Goal: Transaction & Acquisition: Purchase product/service

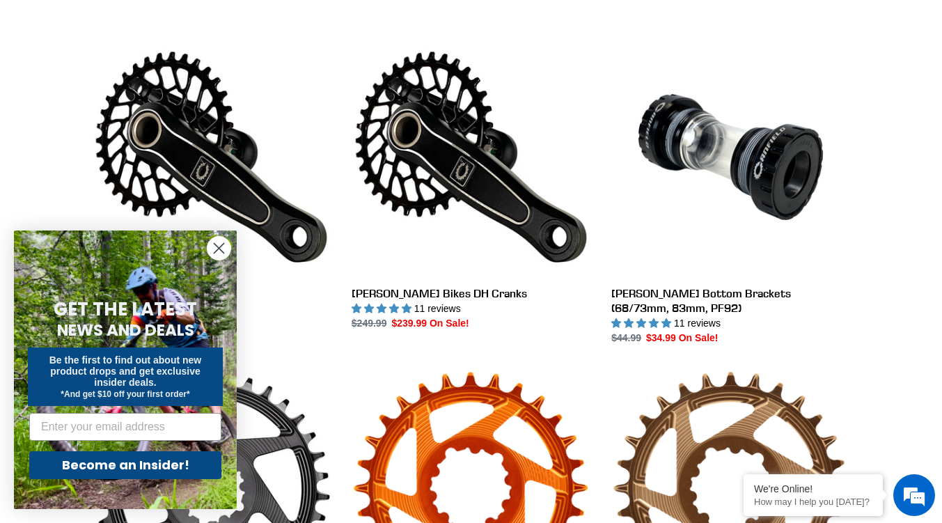
scroll to position [378, 0]
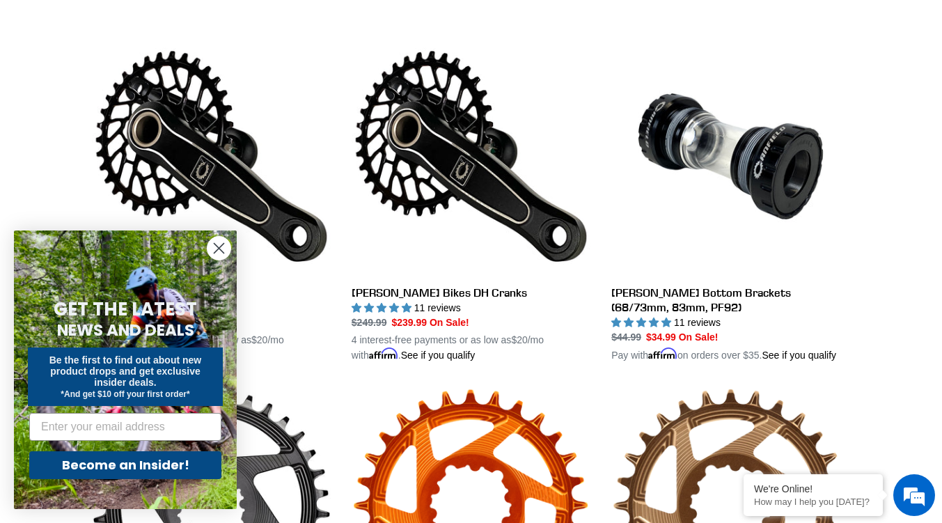
click at [219, 246] on circle "Close dialog" at bounding box center [218, 248] width 23 height 23
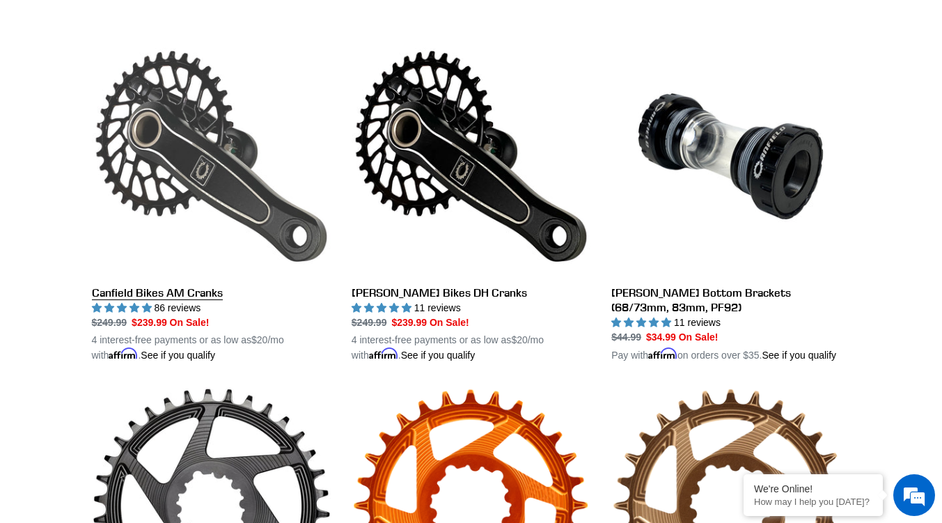
click at [185, 296] on link "Canfield Bikes AM Cranks" at bounding box center [211, 200] width 239 height 326
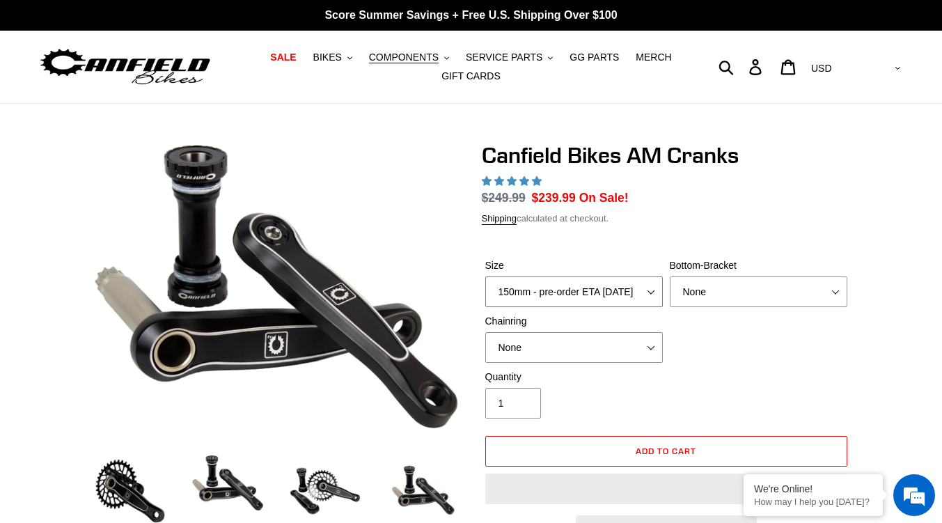
click at [614, 288] on select "150mm - pre-order ETA [DATE] 155mm - pre-order ETA [DATE] 160mm - pre-order ETA…" at bounding box center [574, 291] width 178 height 31
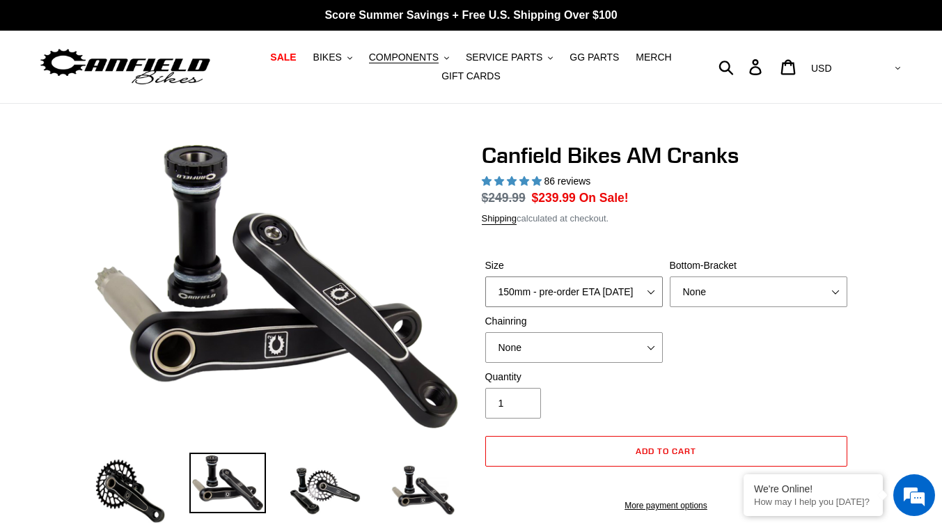
select select "highest-rating"
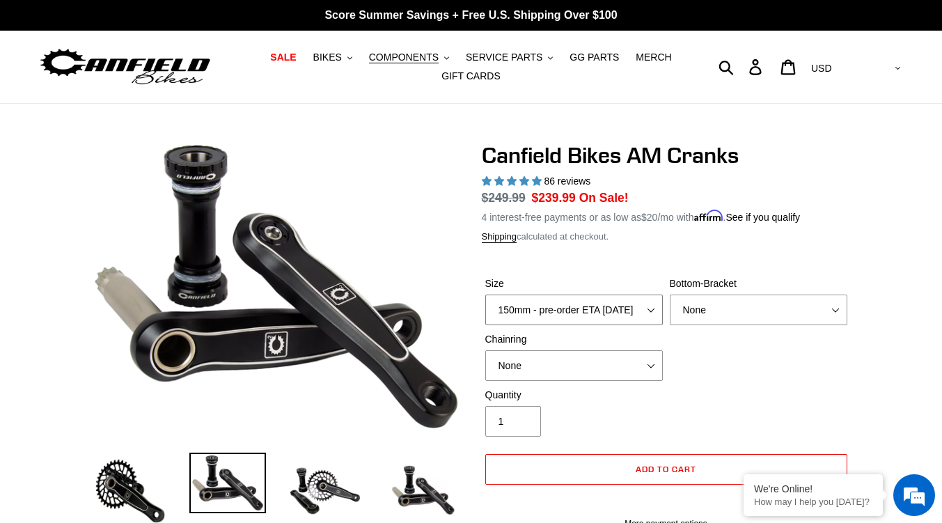
click at [485, 295] on select "150mm - pre-order ETA [DATE] 155mm - pre-order ETA [DATE] 160mm - pre-order ETA…" at bounding box center [574, 310] width 178 height 31
click at [636, 313] on select "150mm - pre-order ETA [DATE] 155mm - pre-order ETA [DATE] 160mm - pre-order ETA…" at bounding box center [574, 310] width 178 height 31
select select "155mm - pre-order ETA [DATE]"
click at [485, 295] on select "150mm - pre-order ETA [DATE] 155mm - pre-order ETA [DATE] 160mm - pre-order ETA…" at bounding box center [574, 310] width 178 height 31
click at [760, 314] on select "None BSA Threaded 68/73mm Press Fit PF92" at bounding box center [759, 310] width 178 height 31
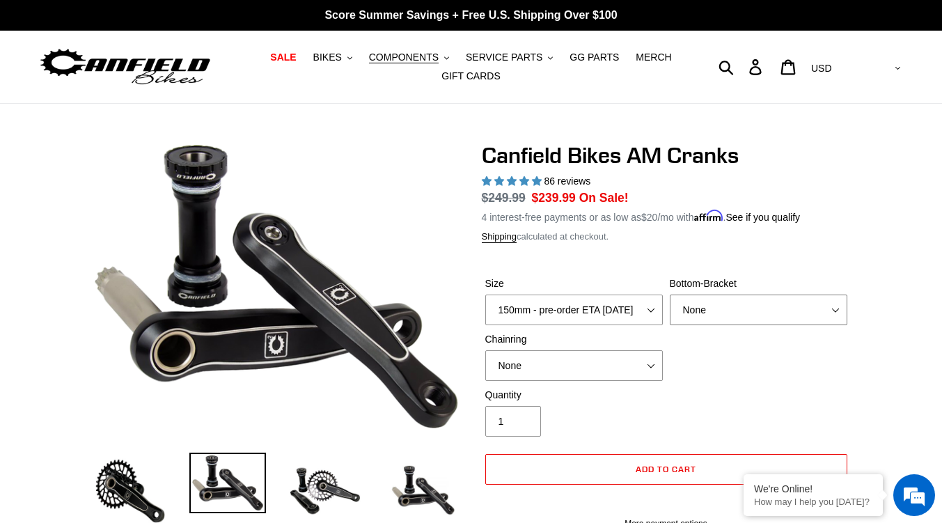
select select "BSA Threaded 68/73mm"
click at [670, 295] on select "None BSA Threaded 68/73mm Press Fit PF92" at bounding box center [759, 310] width 178 height 31
click at [625, 361] on select "None 30t Round (Boost 148) 30t Oval (Boost 148) 32t Round (Boost 148) 32t Oval …" at bounding box center [574, 365] width 178 height 31
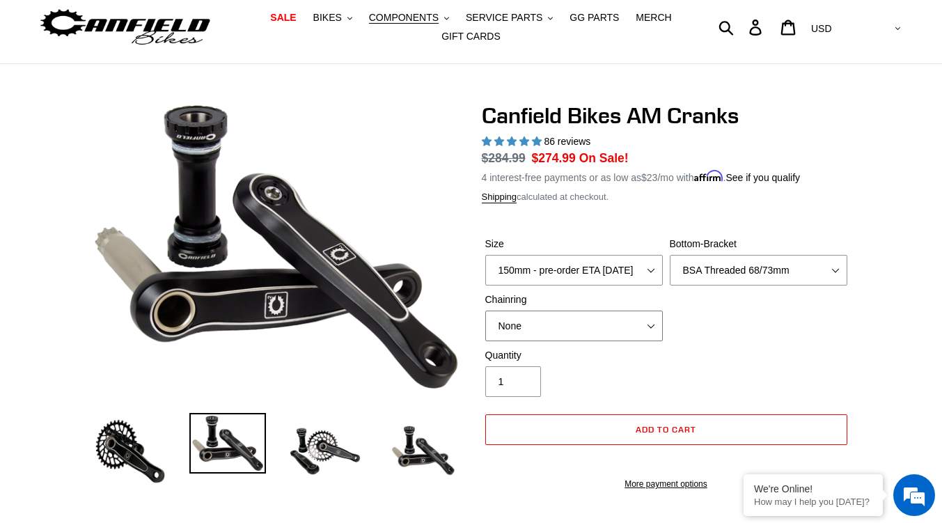
scroll to position [42, 0]
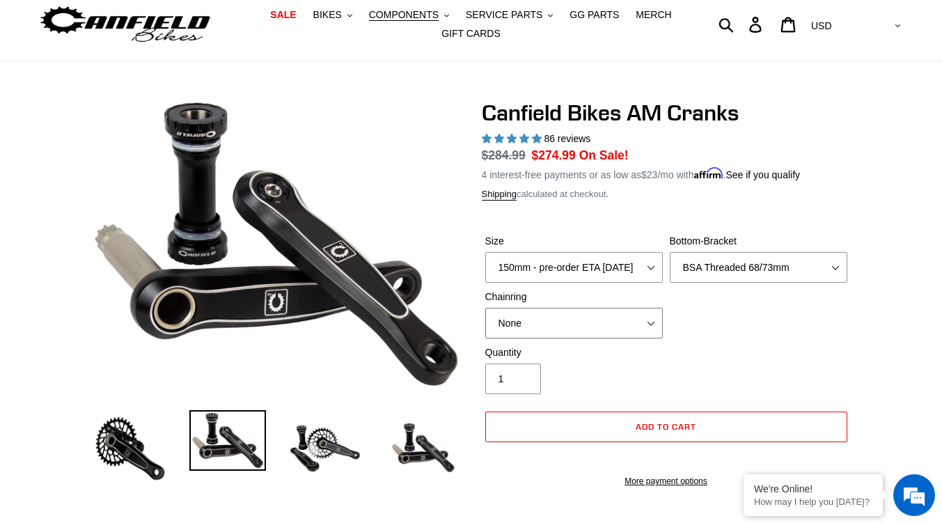
click at [652, 318] on select "None 30t Round (Boost 148) 30t Oval (Boost 148) 32t Round (Boost 148) 32t Oval …" at bounding box center [574, 323] width 178 height 31
drag, startPoint x: 692, startPoint y: 372, endPoint x: 658, endPoint y: 376, distance: 34.4
click at [658, 376] on div "Quantity 1" at bounding box center [574, 369] width 185 height 49
click at [116, 440] on img at bounding box center [130, 448] width 77 height 77
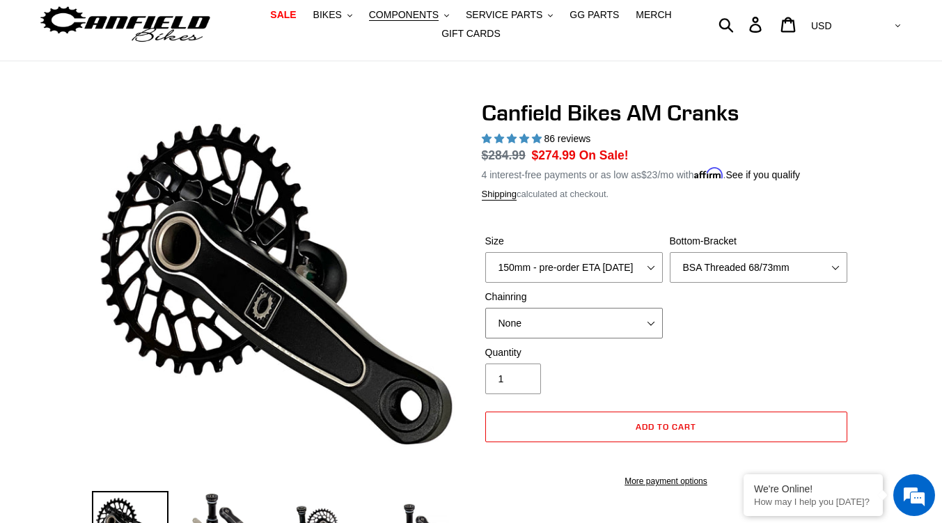
click at [618, 320] on select "None 30t Round (Boost 148) 30t Oval (Boost 148) 32t Round (Boost 148) 32t Oval …" at bounding box center [574, 323] width 178 height 31
click at [776, 377] on div "Quantity 1" at bounding box center [666, 373] width 369 height 56
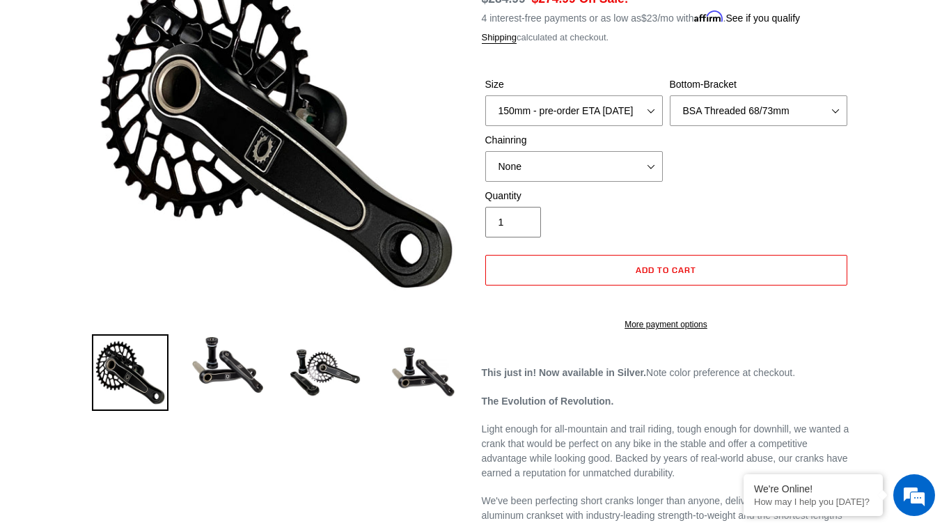
scroll to position [209, 0]
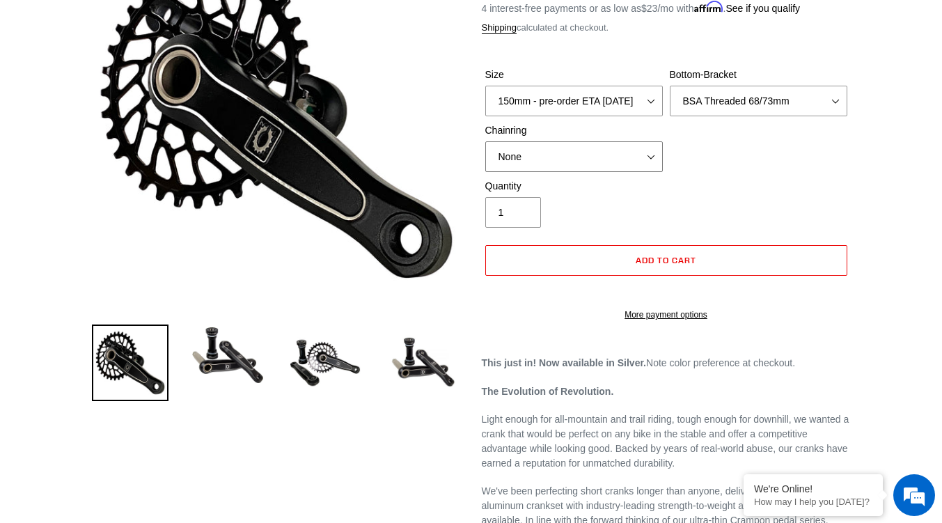
click at [637, 150] on select "None 30t Round (Boost 148) 30t Oval (Boost 148) 32t Round (Boost 148) 32t Oval …" at bounding box center [574, 156] width 178 height 31
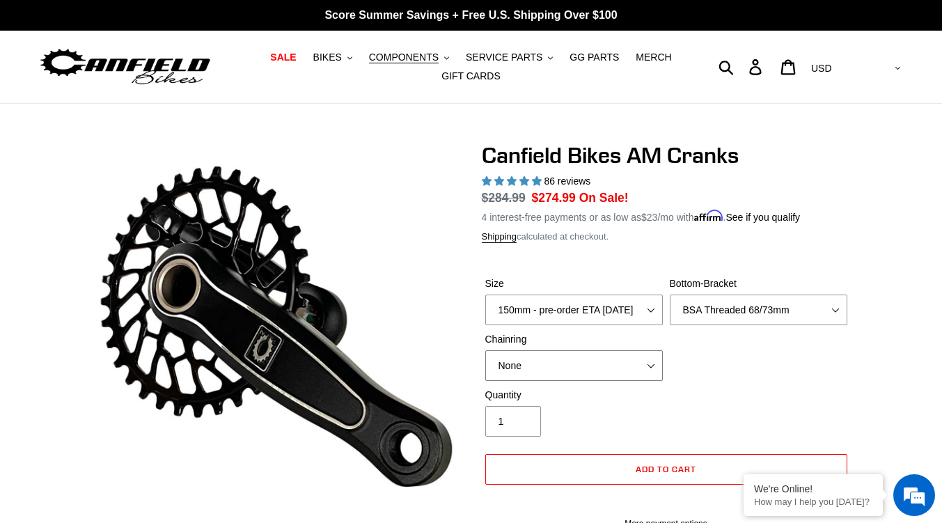
click at [589, 362] on select "None 30t Round (Boost 148) 30t Oval (Boost 148) 32t Round (Boost 148) 32t Oval …" at bounding box center [574, 365] width 178 height 31
